Goal: Transaction & Acquisition: Subscribe to service/newsletter

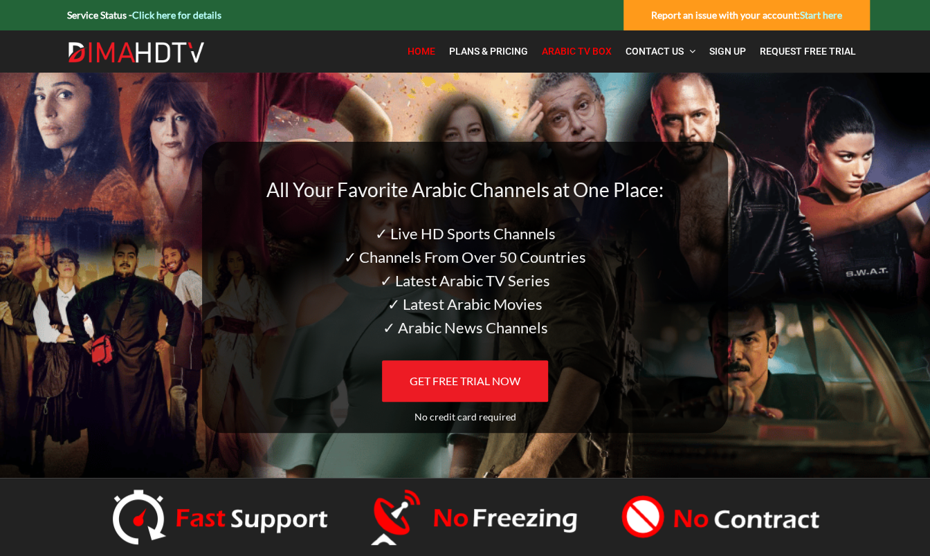
click at [571, 51] on span "Arabic TV Box" at bounding box center [577, 51] width 70 height 11
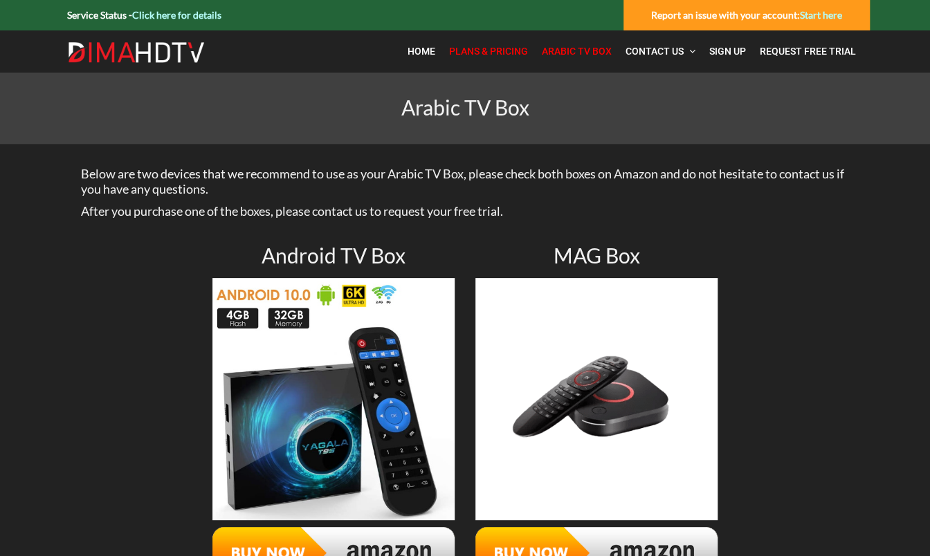
click at [489, 48] on span "Plans & Pricing" at bounding box center [488, 51] width 79 height 11
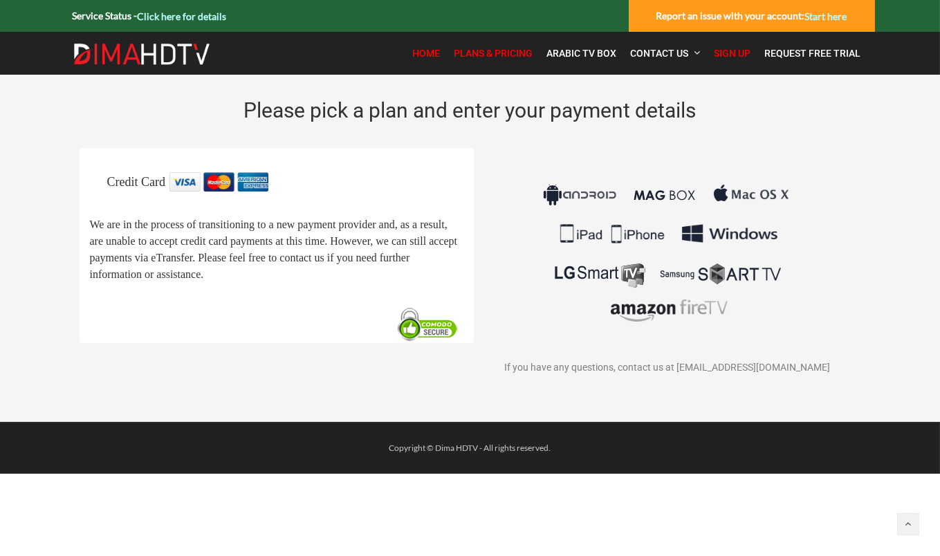
click at [437, 53] on span "Home" at bounding box center [427, 53] width 28 height 11
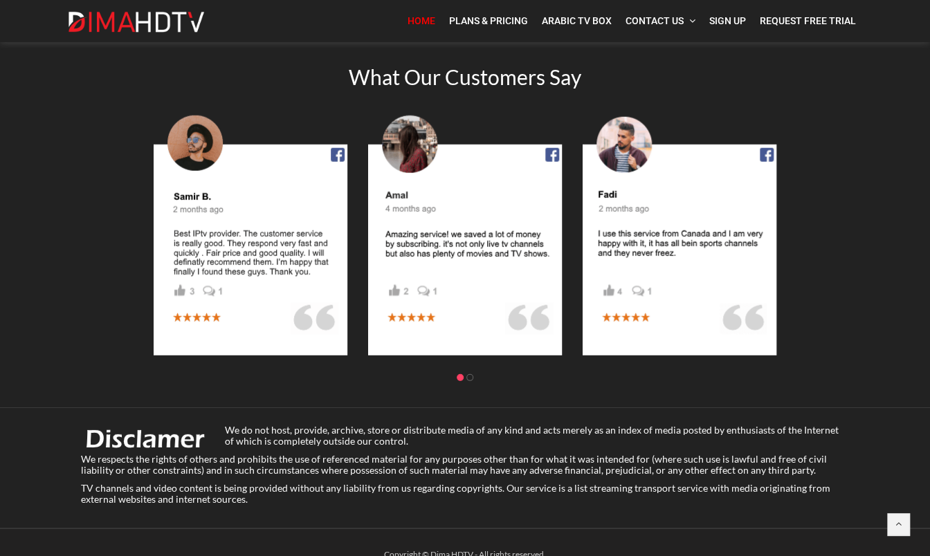
scroll to position [1811, 0]
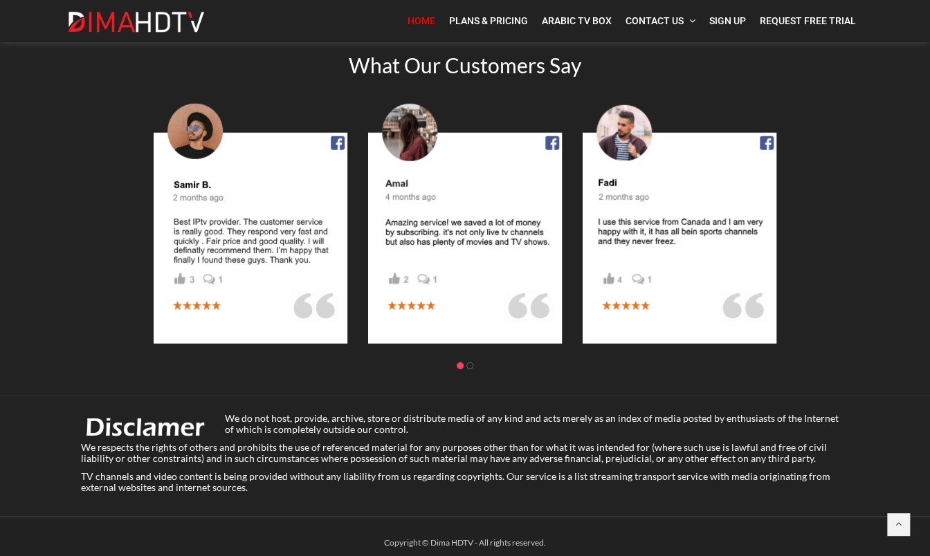
click at [212, 475] on p "TV channels and video content is being provided without any liability from us r…" at bounding box center [465, 482] width 768 height 22
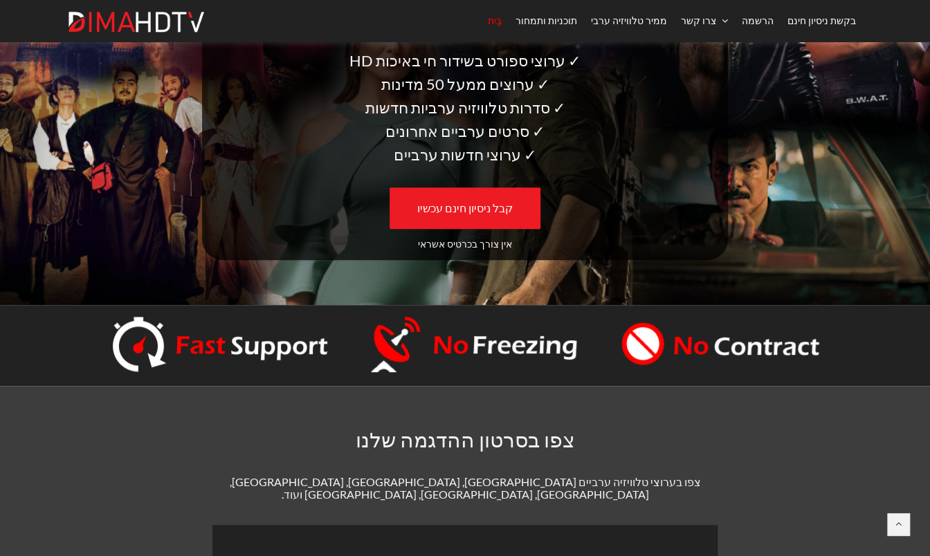
scroll to position [103, 0]
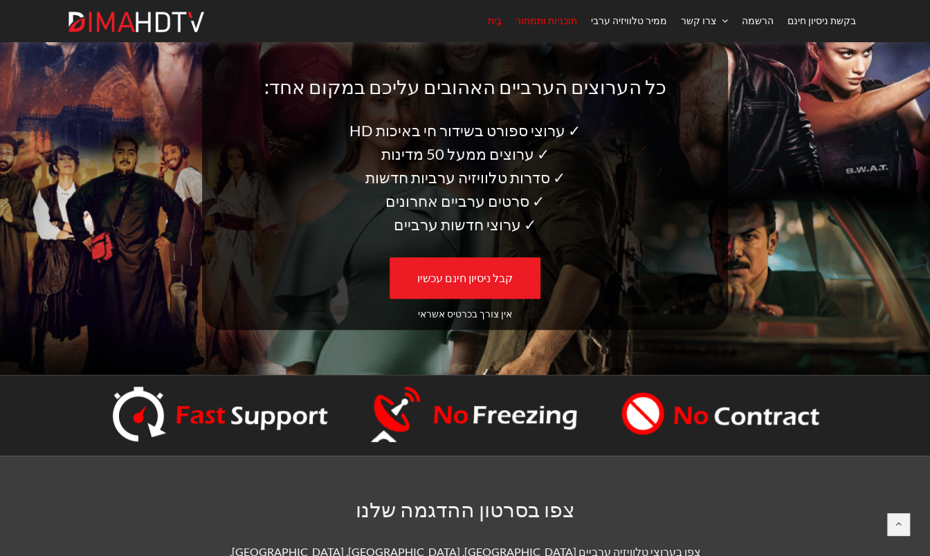
click at [577, 20] on font "תוכניות ותמחור" at bounding box center [547, 20] width 62 height 11
